Goal: Information Seeking & Learning: Learn about a topic

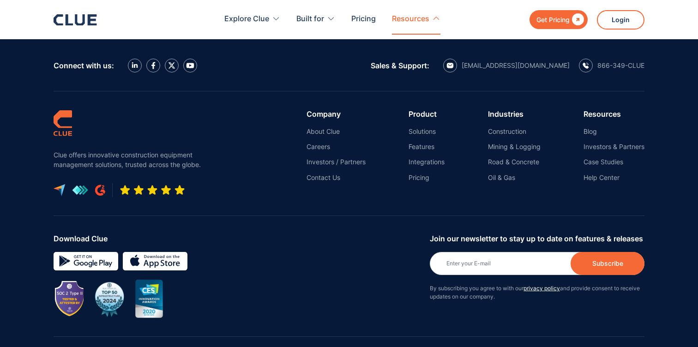
scroll to position [4228, 0]
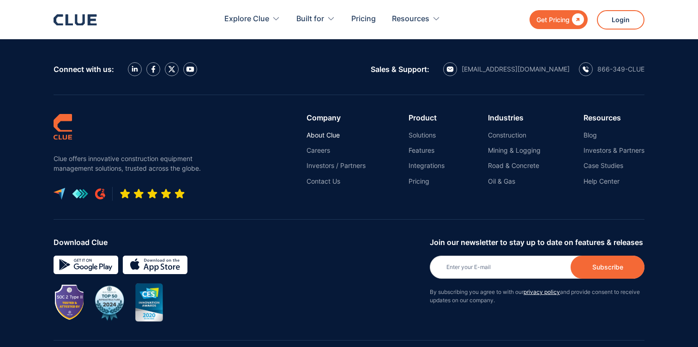
click at [323, 131] on link "About Clue" at bounding box center [336, 135] width 59 height 8
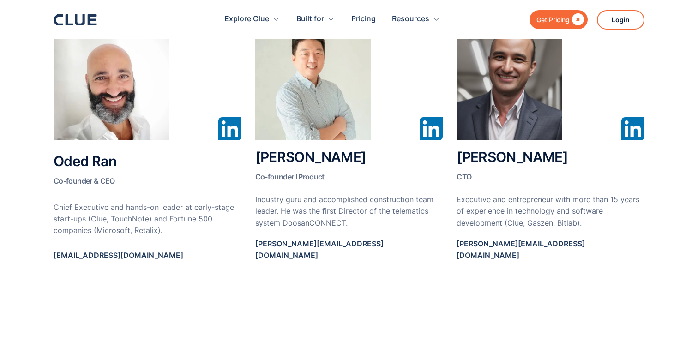
scroll to position [531, 0]
click at [428, 117] on div at bounding box center [349, 82] width 188 height 115
click at [428, 127] on img at bounding box center [431, 129] width 23 height 23
click at [430, 135] on img at bounding box center [431, 129] width 23 height 23
click at [303, 99] on img at bounding box center [312, 82] width 115 height 115
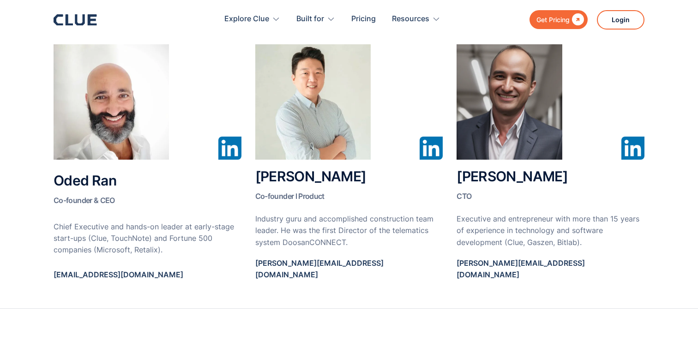
scroll to position [513, 0]
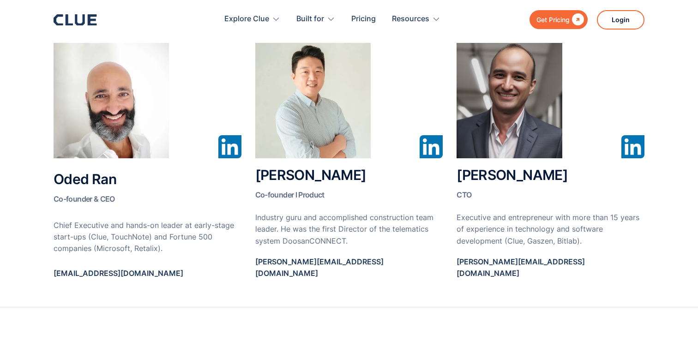
click at [272, 179] on h2 "Jayden Chang Co-founder l Product" at bounding box center [349, 185] width 188 height 35
drag, startPoint x: 272, startPoint y: 179, endPoint x: 321, endPoint y: 179, distance: 49.0
click at [321, 179] on h2 "Jayden Chang Co-founder l Product" at bounding box center [349, 185] width 188 height 35
copy h2 "Jayden Chang"
click at [70, 172] on h2 "Oded Ran Co-founder & CEO" at bounding box center [148, 189] width 188 height 35
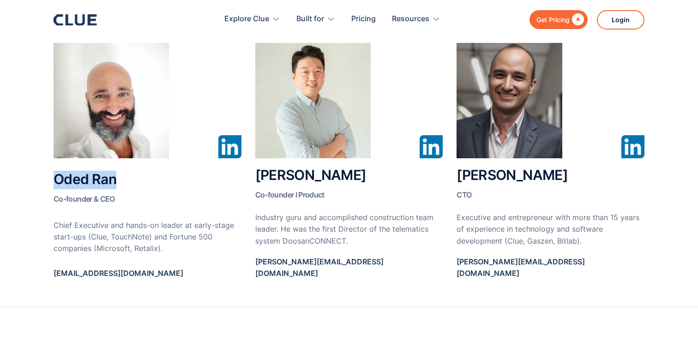
drag, startPoint x: 70, startPoint y: 168, endPoint x: 100, endPoint y: 170, distance: 29.6
click at [100, 172] on h2 "Oded Ran Co-founder & CEO" at bounding box center [148, 189] width 188 height 35
copy h2 "Oded Ran"
